Goal: Task Accomplishment & Management: Use online tool/utility

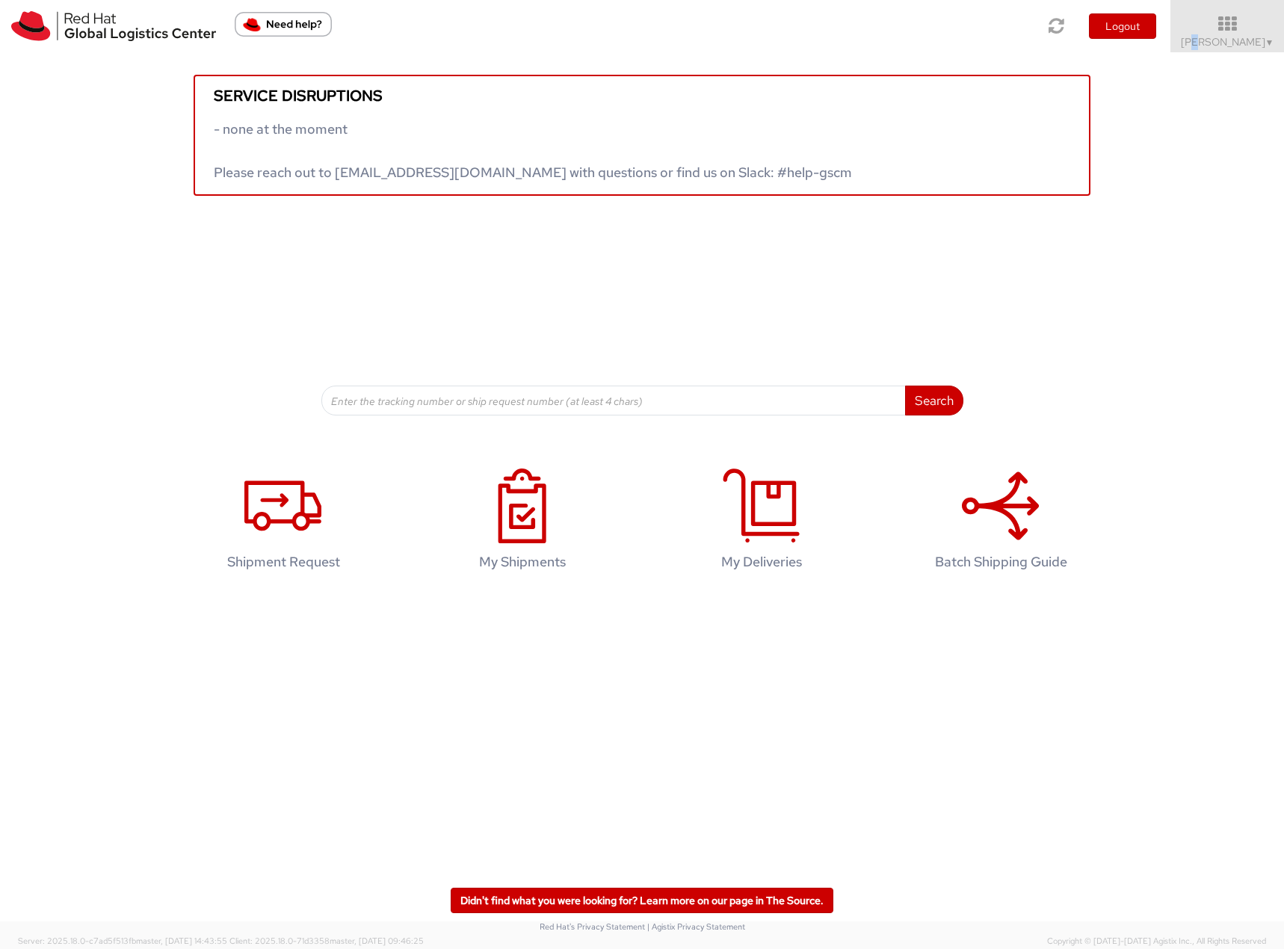
drag, startPoint x: 0, startPoint y: 0, endPoint x: 1225, endPoint y: 53, distance: 1226.1
click at [1220, 43] on span "[PERSON_NAME] ▼" at bounding box center [1227, 41] width 93 height 13
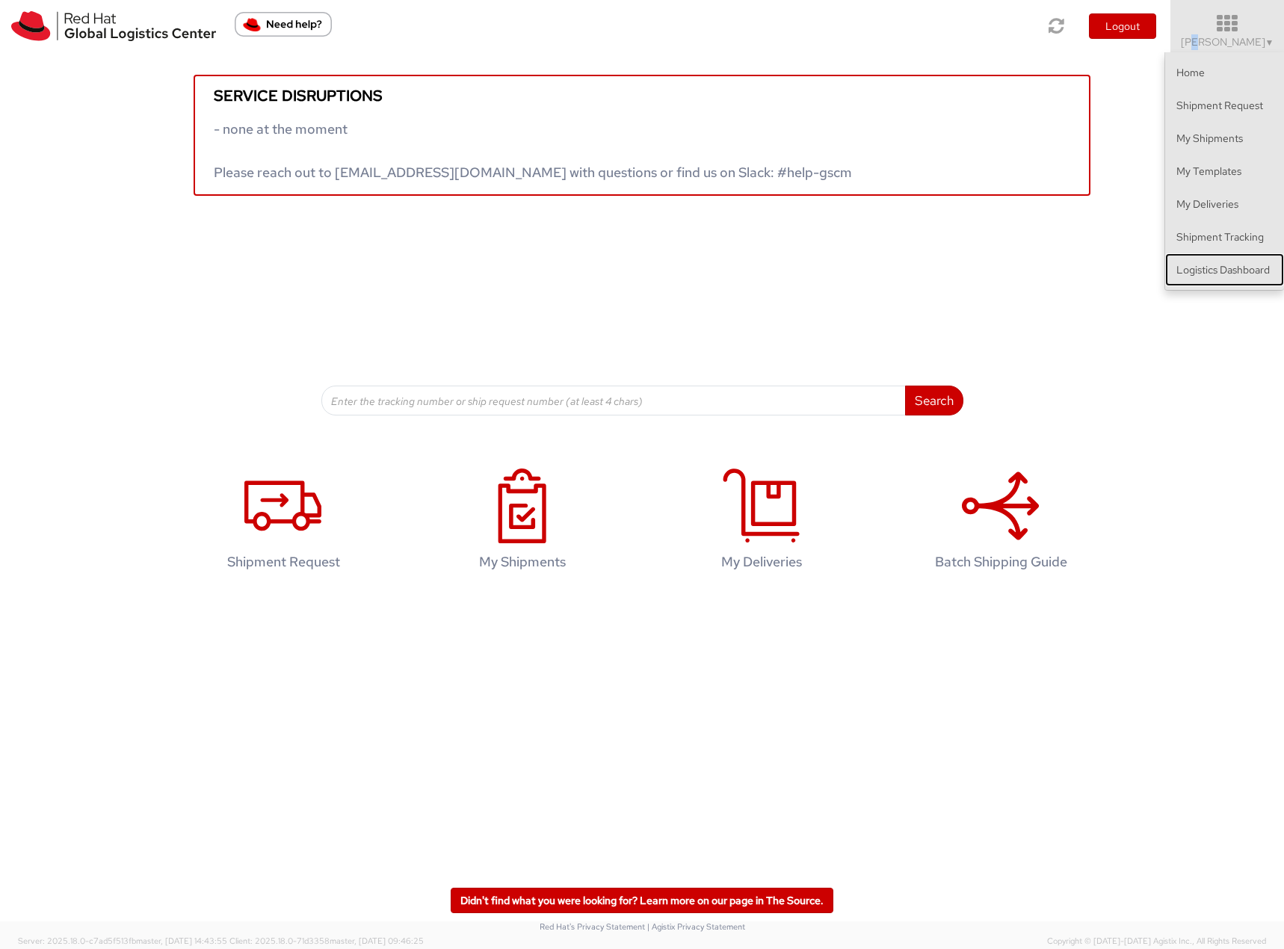
click at [1222, 268] on link "Logistics Dashboard" at bounding box center [1224, 269] width 119 height 33
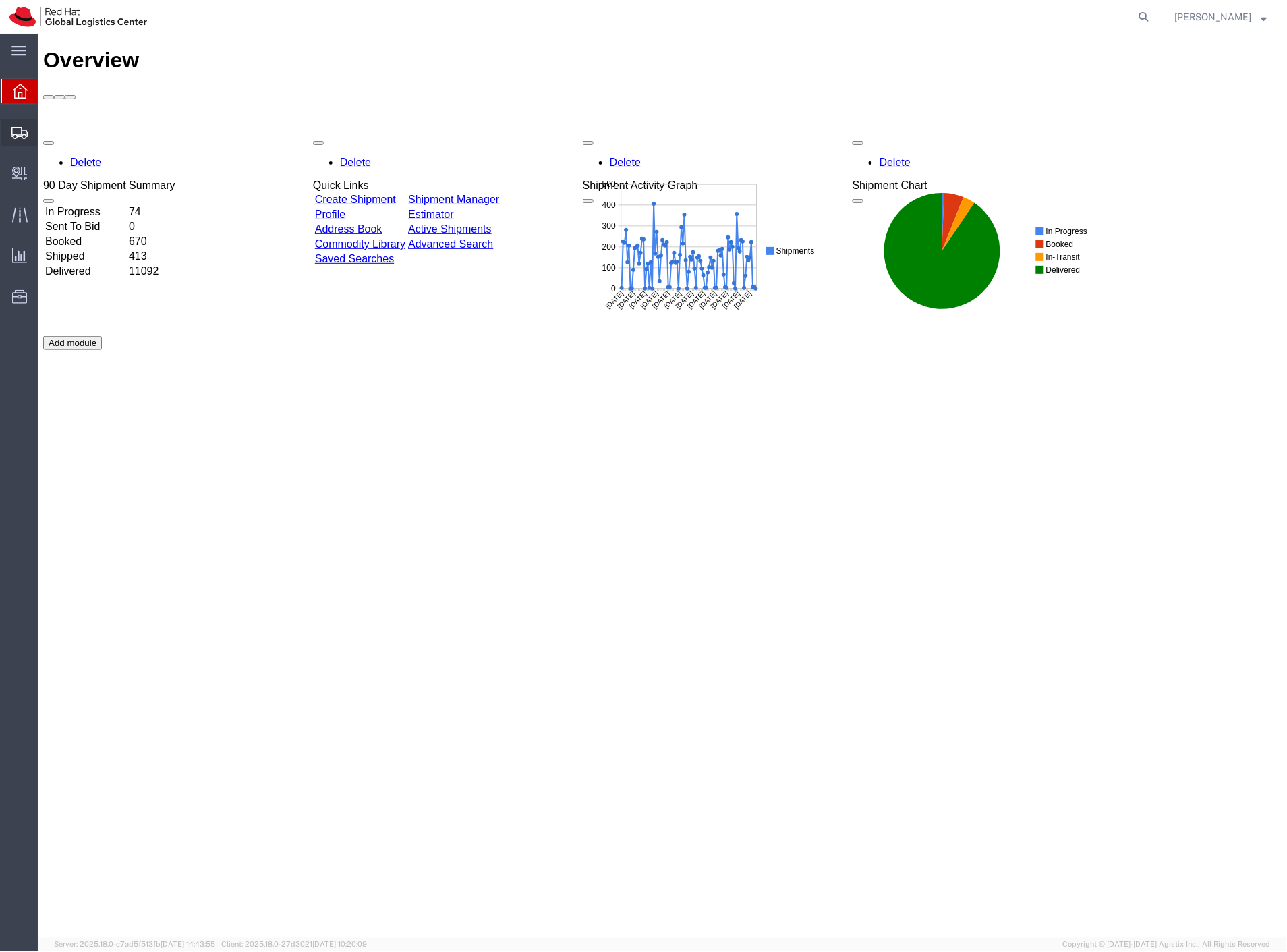
click at [0, 0] on span "Shipment Manager" at bounding box center [0, 0] width 0 height 0
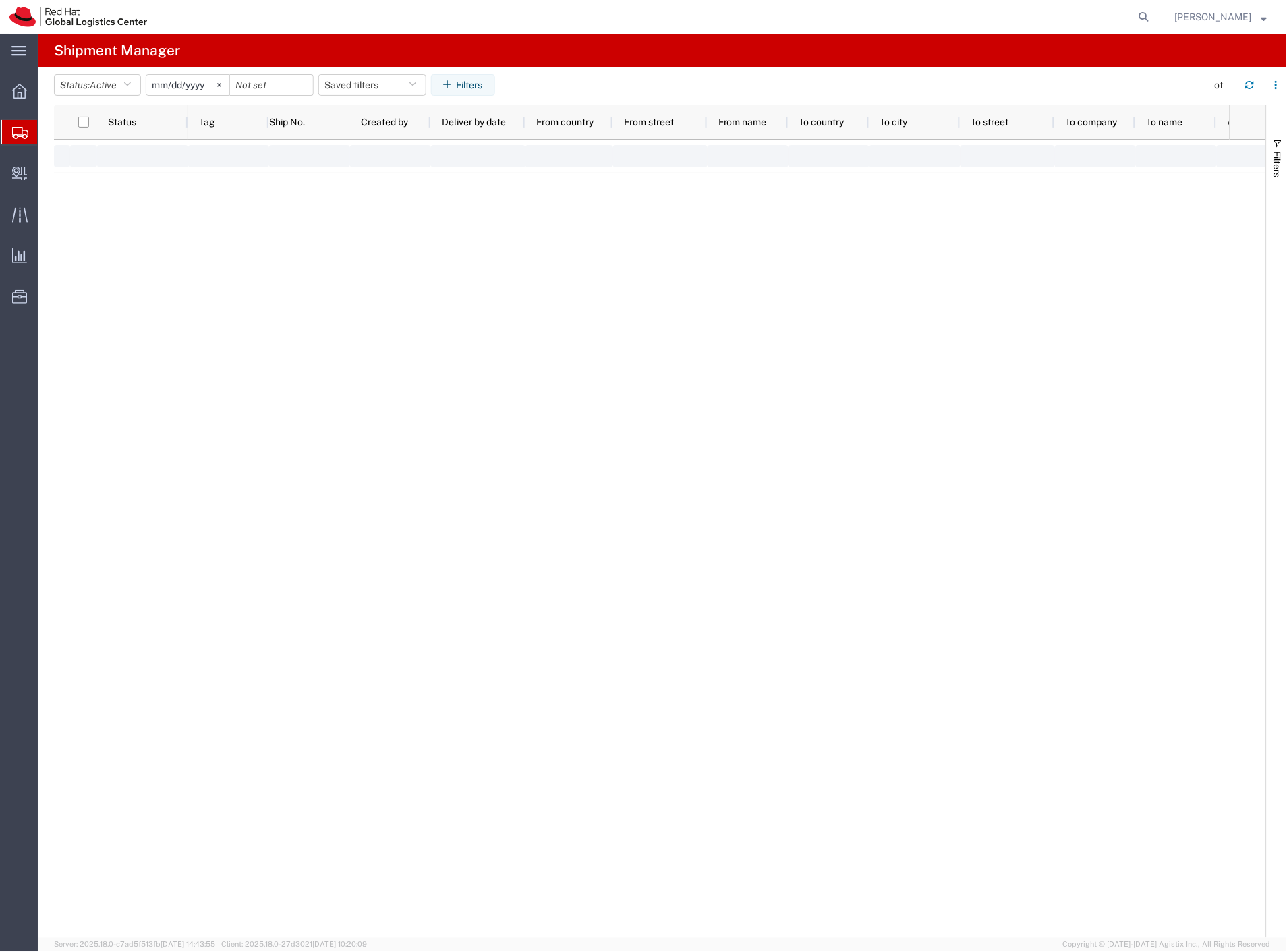
type input "2025-01-01"
type input "2025-12-31"
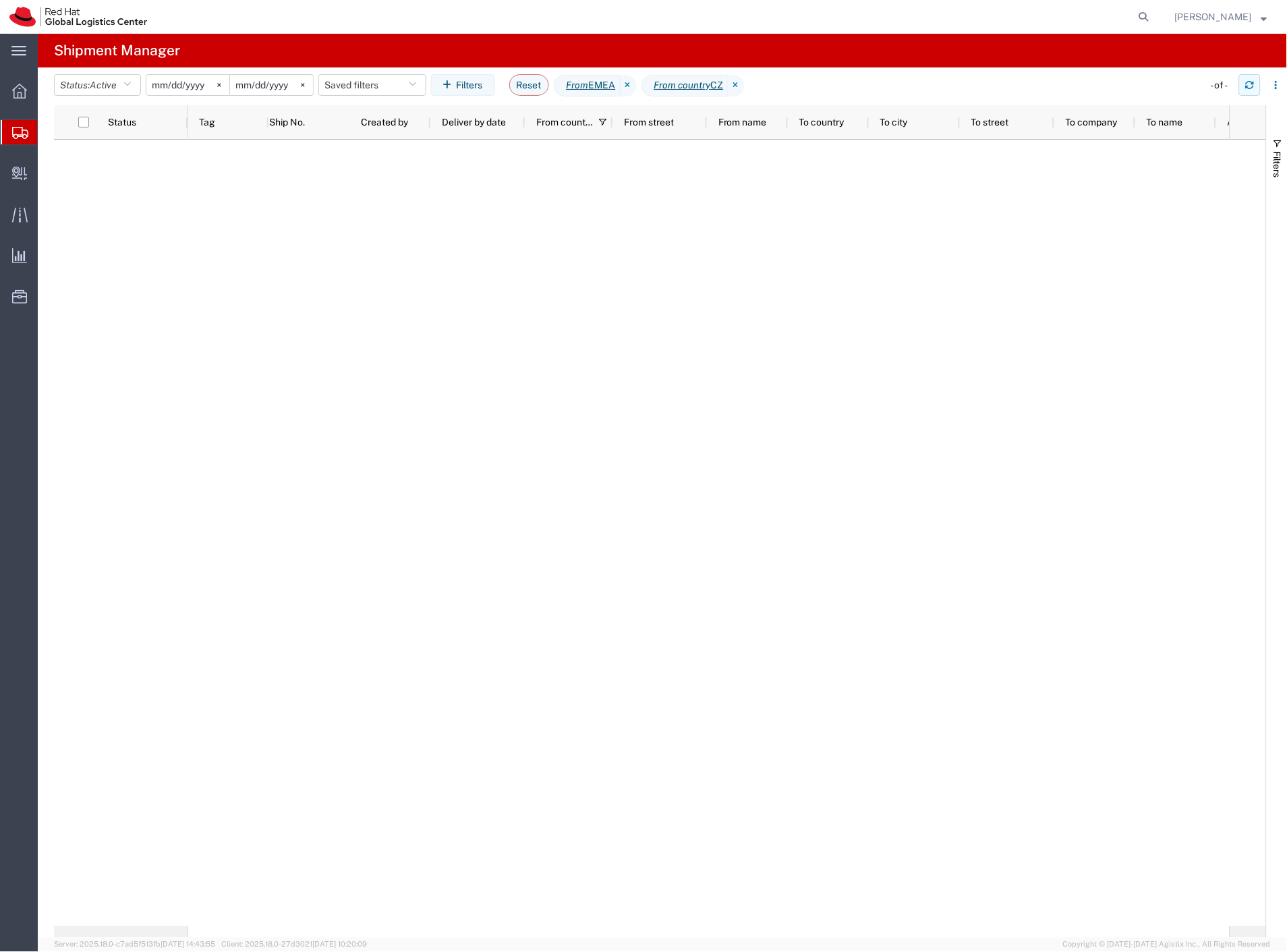
click at [1254, 88] on icon "button" at bounding box center [1249, 88] width 8 height 4
